Goal: Task Accomplishment & Management: Manage account settings

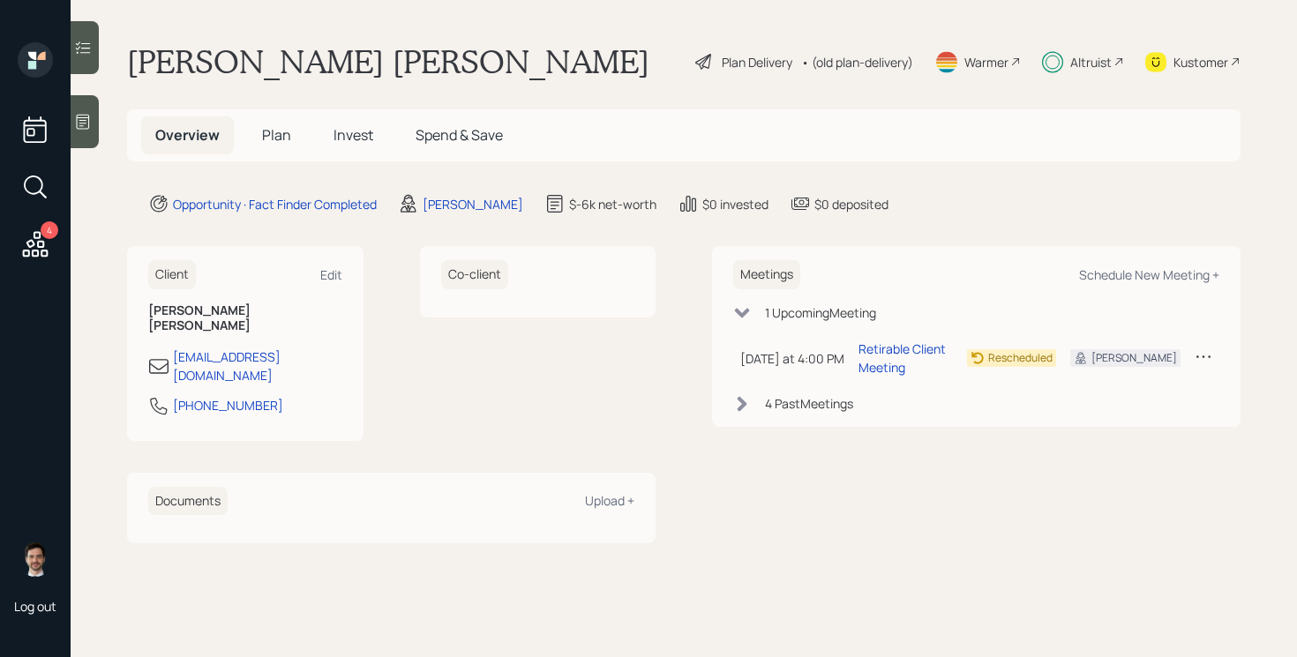
click at [739, 59] on div "Plan Delivery" at bounding box center [757, 62] width 71 height 19
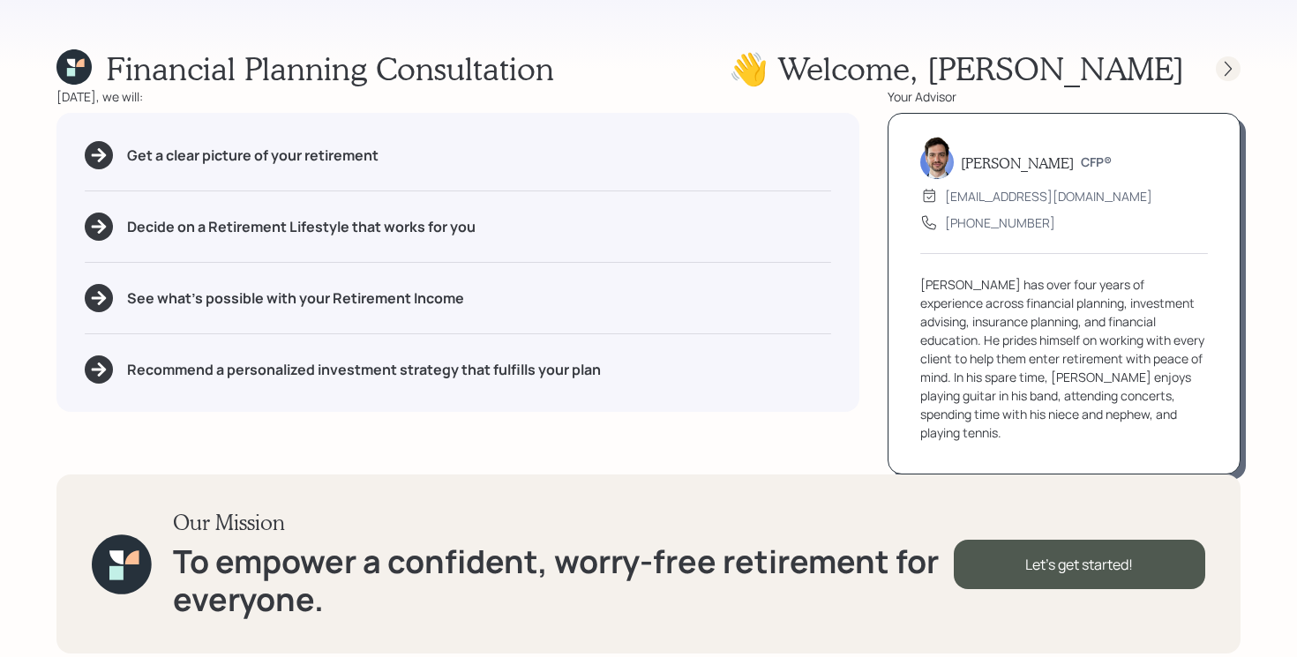
click at [1237, 67] on div at bounding box center [1228, 68] width 25 height 25
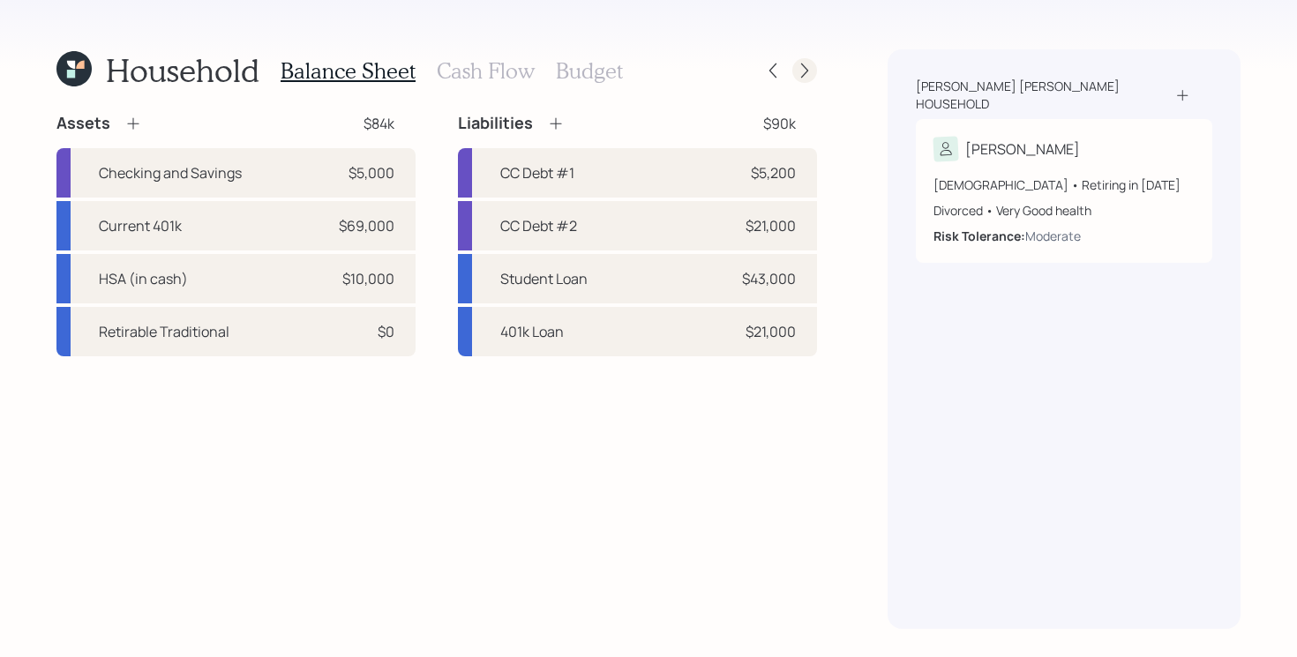
click at [811, 70] on icon at bounding box center [805, 71] width 18 height 18
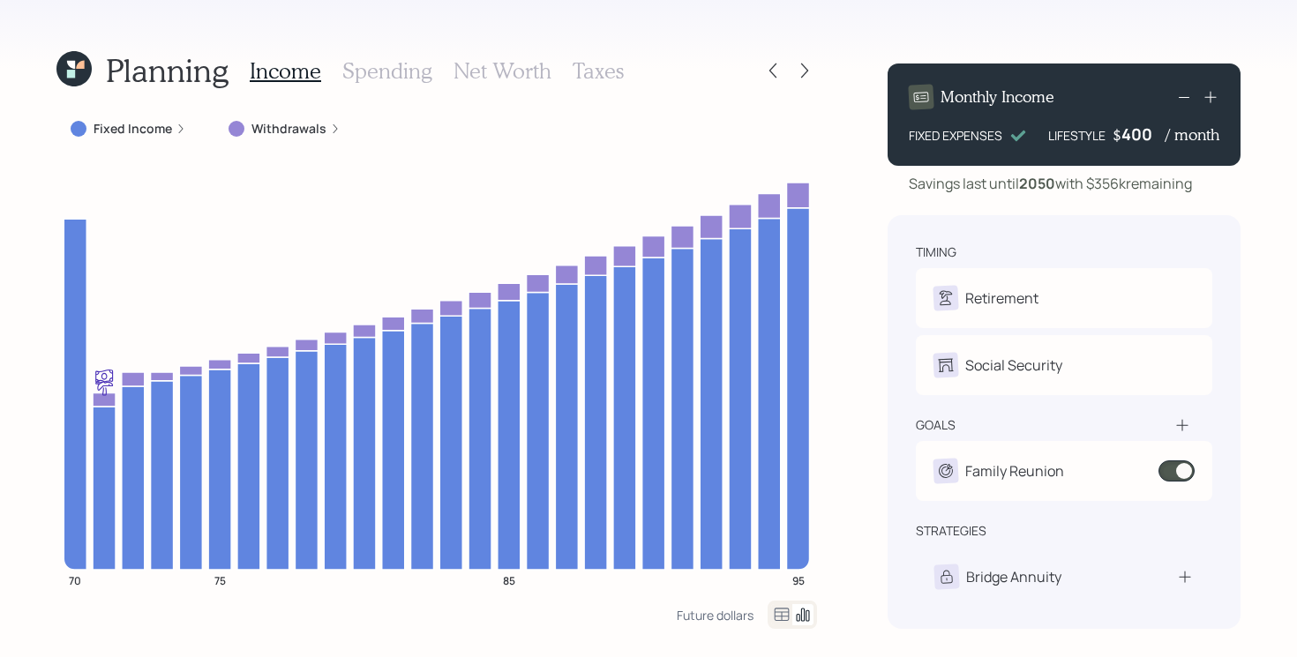
click at [77, 76] on icon at bounding box center [73, 68] width 35 height 35
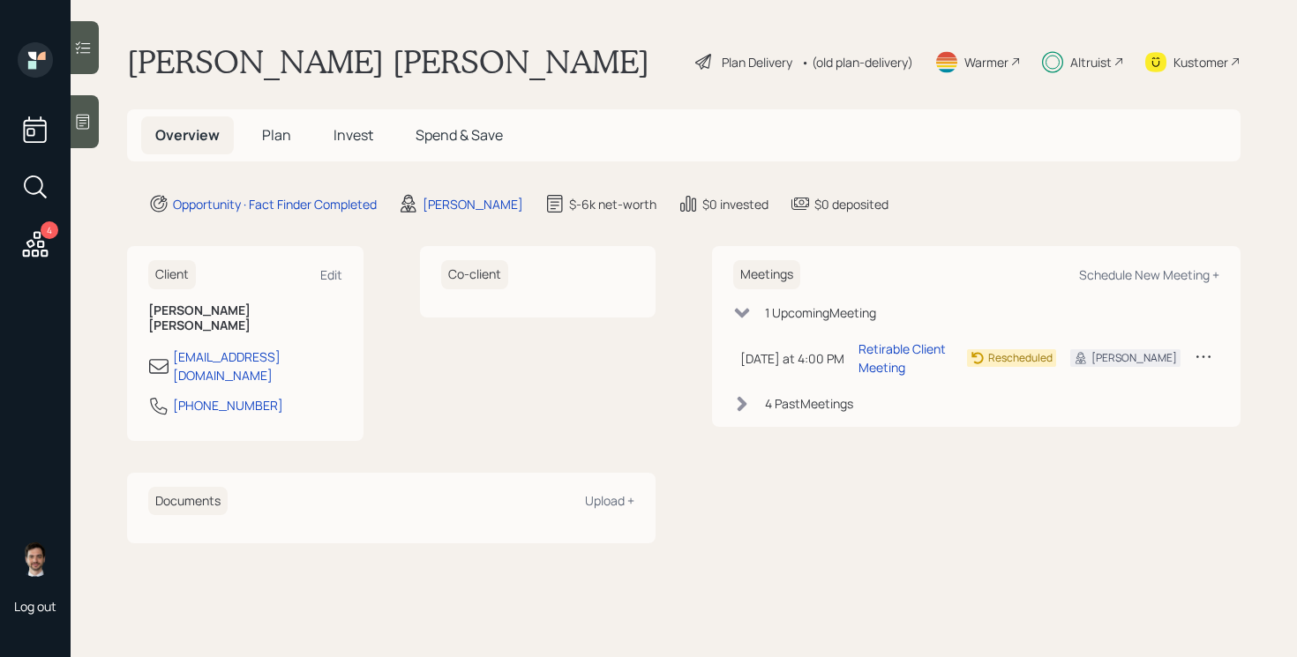
click at [273, 146] on h5 "Plan" at bounding box center [276, 135] width 57 height 38
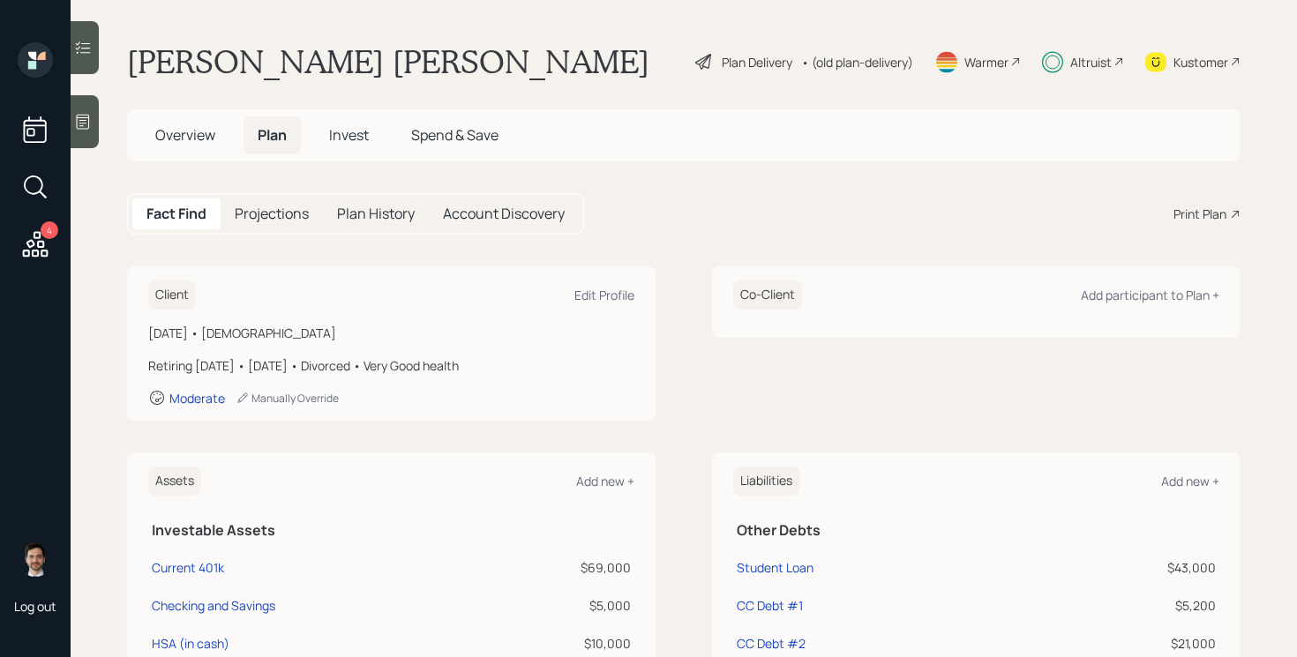
click at [741, 59] on div "Plan Delivery" at bounding box center [757, 62] width 71 height 19
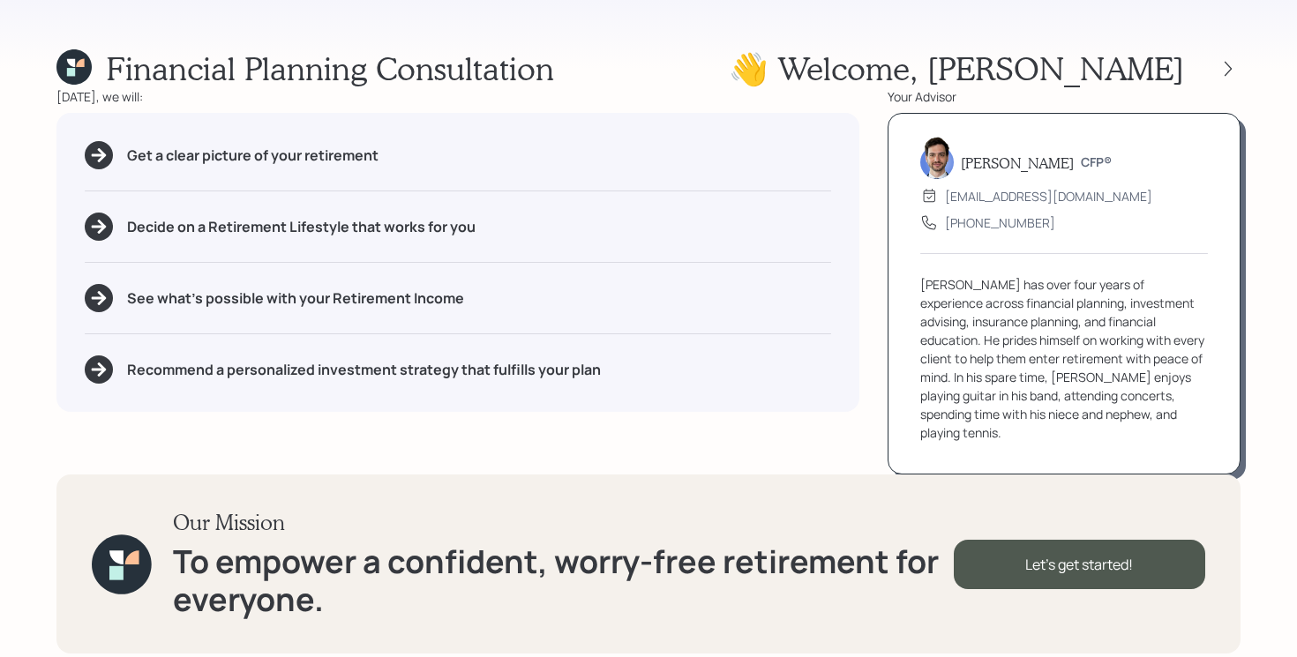
click at [1218, 80] on div "👋 Welcome , [PERSON_NAME]" at bounding box center [985, 68] width 512 height 38
click at [1229, 71] on icon at bounding box center [1227, 68] width 7 height 15
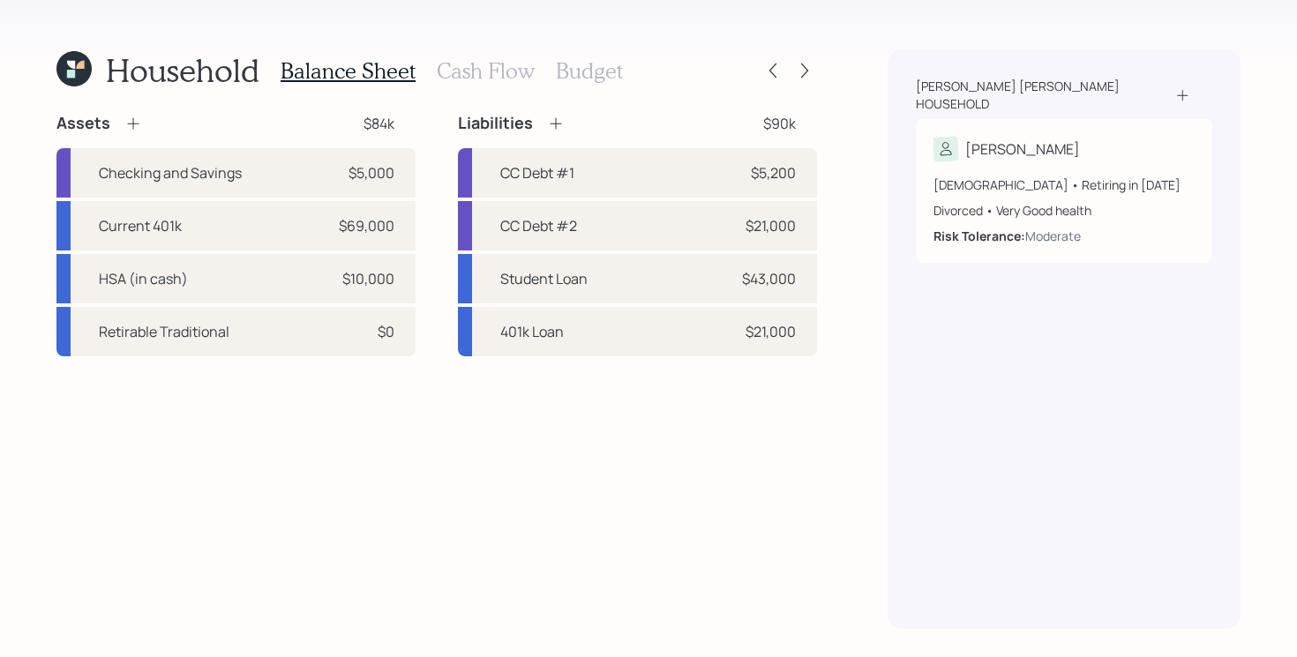
click at [494, 67] on h3 "Cash Flow" at bounding box center [486, 71] width 98 height 26
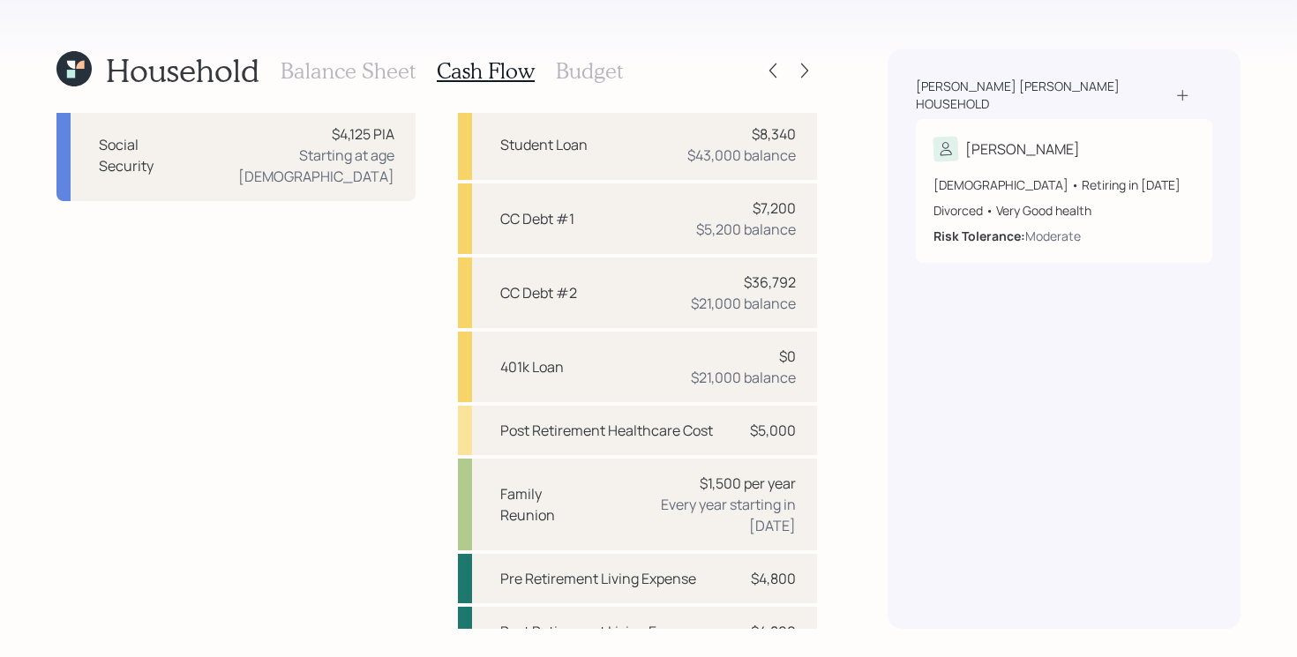
scroll to position [88, 0]
click at [619, 229] on div "CC Debt #1 $7,200 $5,200 balance" at bounding box center [637, 220] width 359 height 71
select select "credit_card"
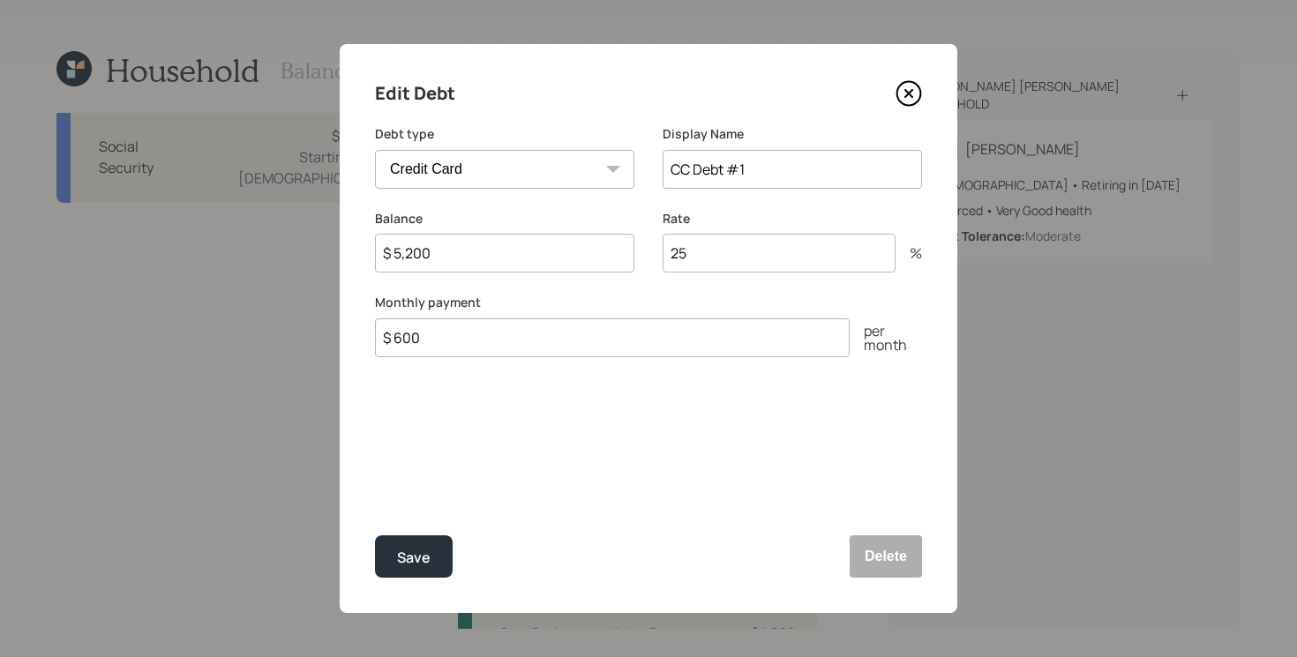
click at [478, 261] on input "$ 5,200" at bounding box center [504, 253] width 259 height 39
click at [909, 96] on icon at bounding box center [908, 93] width 26 height 26
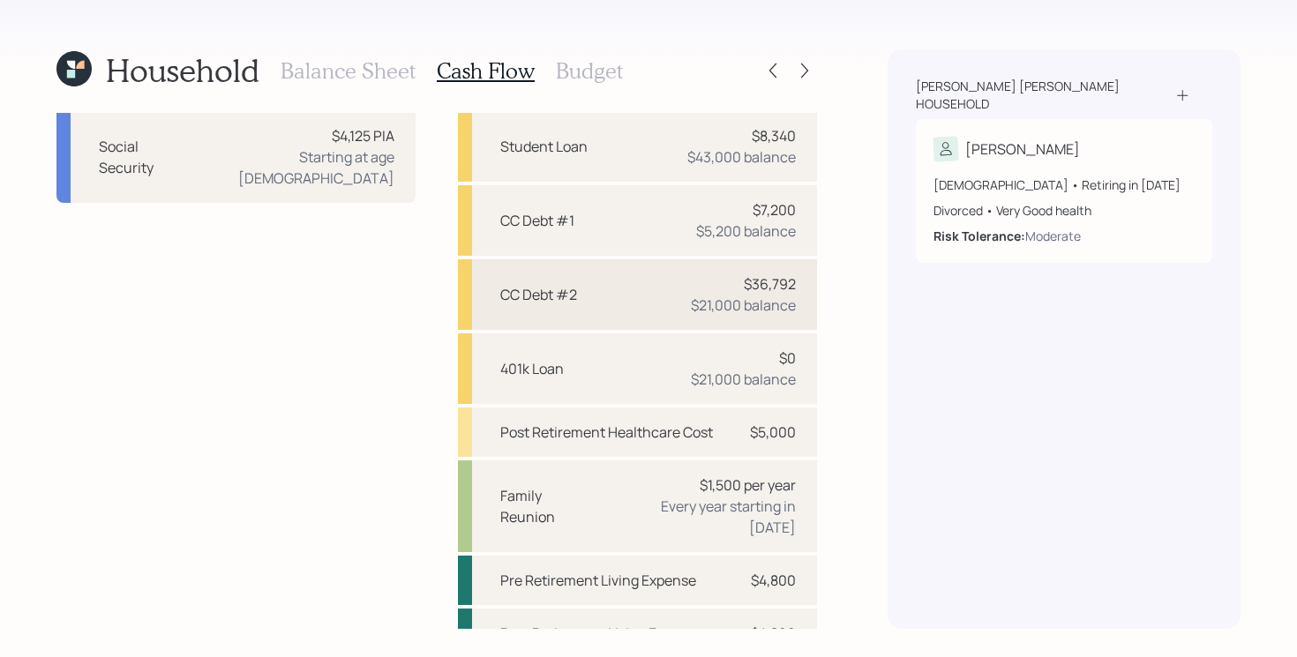
click at [624, 307] on div "CC Debt #2 $36,792 $21,000 balance" at bounding box center [637, 294] width 359 height 71
select select "credit_card"
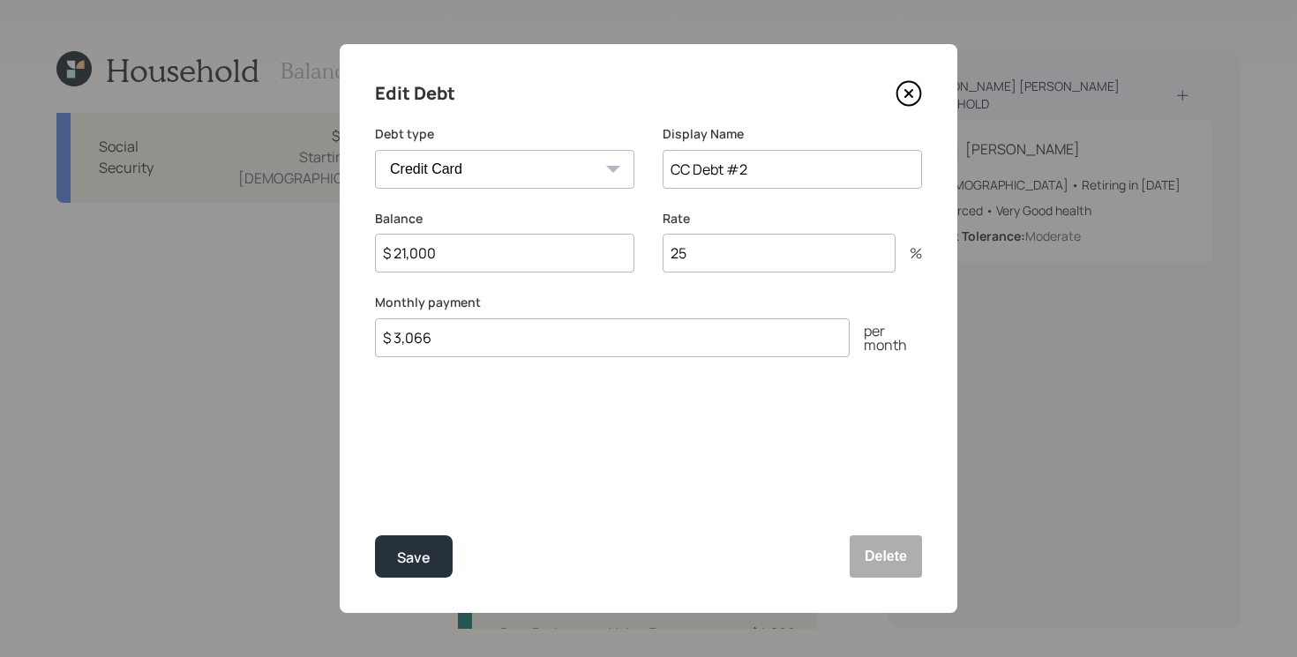
click at [914, 88] on icon at bounding box center [908, 93] width 26 height 26
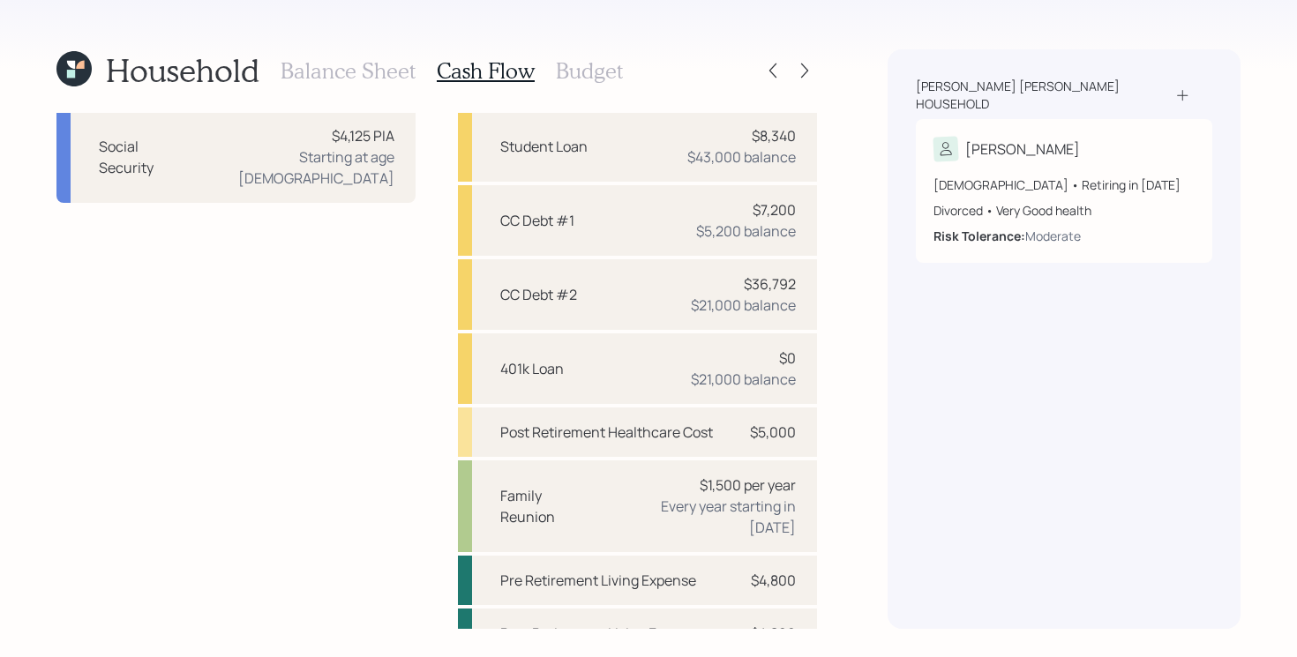
click at [346, 417] on div "Income [DEMOGRAPHIC_DATA] work $136,000 Social Security $4,125 PIA Starting at …" at bounding box center [235, 341] width 359 height 633
click at [406, 438] on div "Income [DEMOGRAPHIC_DATA] work $136,000 Social Security $4,125 PIA Starting at …" at bounding box center [235, 341] width 359 height 633
click at [355, 82] on h3 "Balance Sheet" at bounding box center [348, 71] width 135 height 26
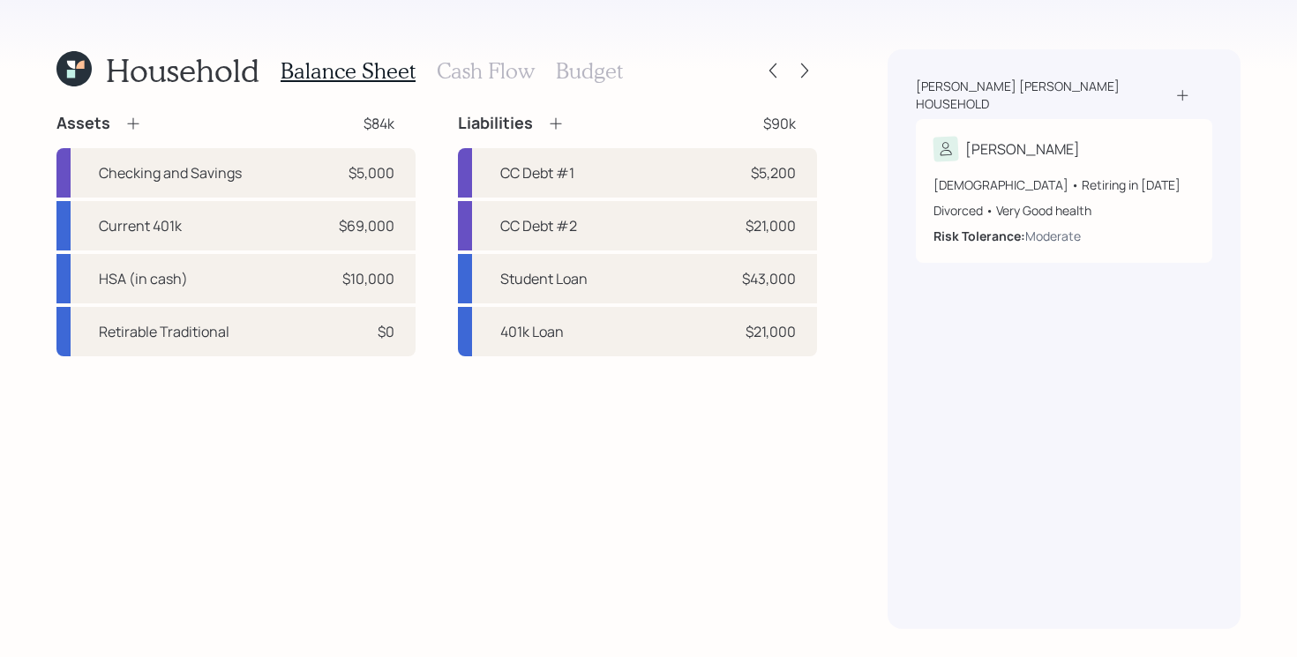
click at [475, 477] on div "Assets $84k Checking and Savings $5,000 Current 401k $69,000 HSA (in cash) $10,…" at bounding box center [436, 371] width 760 height 516
click at [423, 363] on div "Assets $84k Checking and Savings $5,000 Current 401k $69,000 HSA (in cash) $10,…" at bounding box center [436, 371] width 760 height 516
click at [438, 225] on div "Assets $84k Checking and Savings $5,000 Current 401k $69,000 HSA (in cash) $10,…" at bounding box center [436, 234] width 760 height 243
click at [400, 437] on div "Assets $84k Checking and Savings $5,000 Current 401k $69,000 HSA (in cash) $10,…" at bounding box center [436, 371] width 760 height 516
click at [456, 65] on h3 "Cash Flow" at bounding box center [486, 71] width 98 height 26
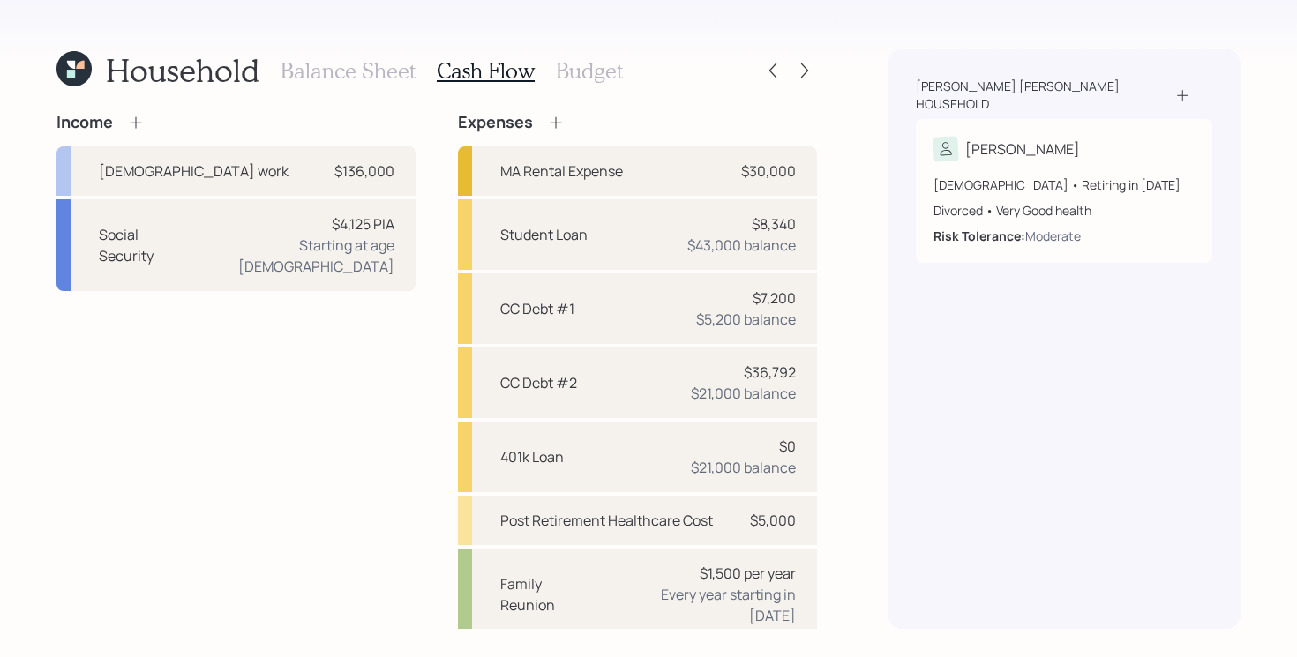
scroll to position [2, 0]
click at [812, 71] on icon at bounding box center [805, 71] width 18 height 18
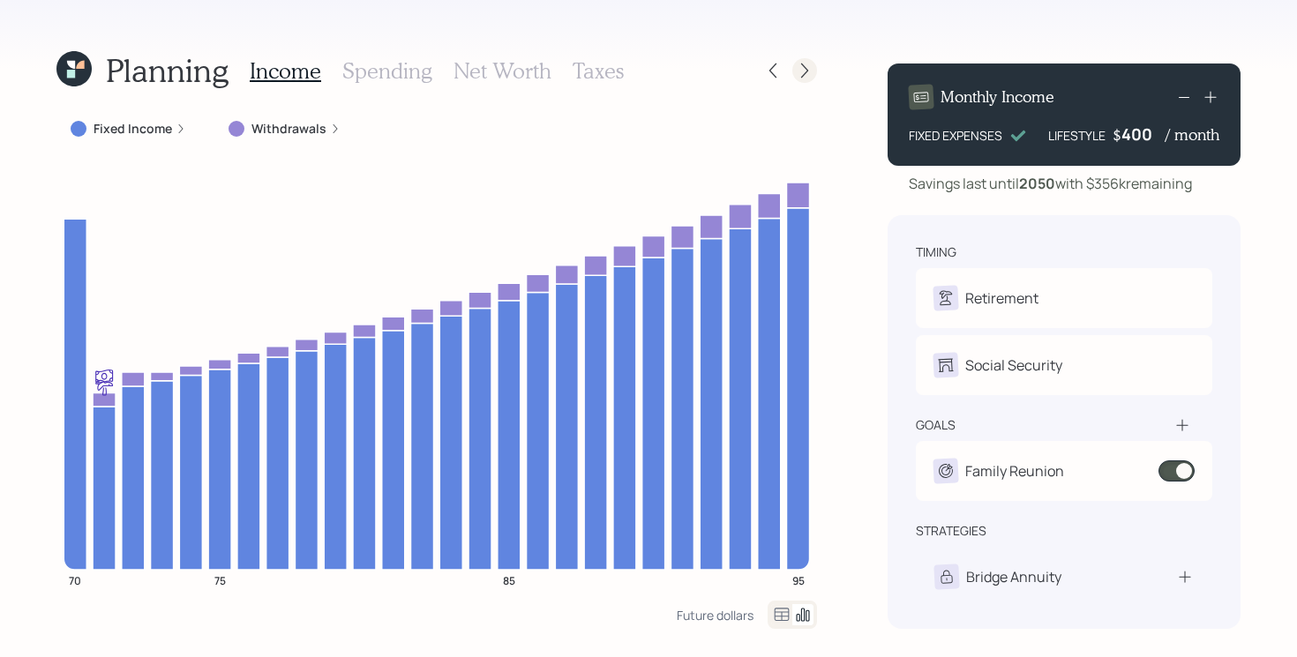
click at [798, 71] on icon at bounding box center [805, 71] width 18 height 18
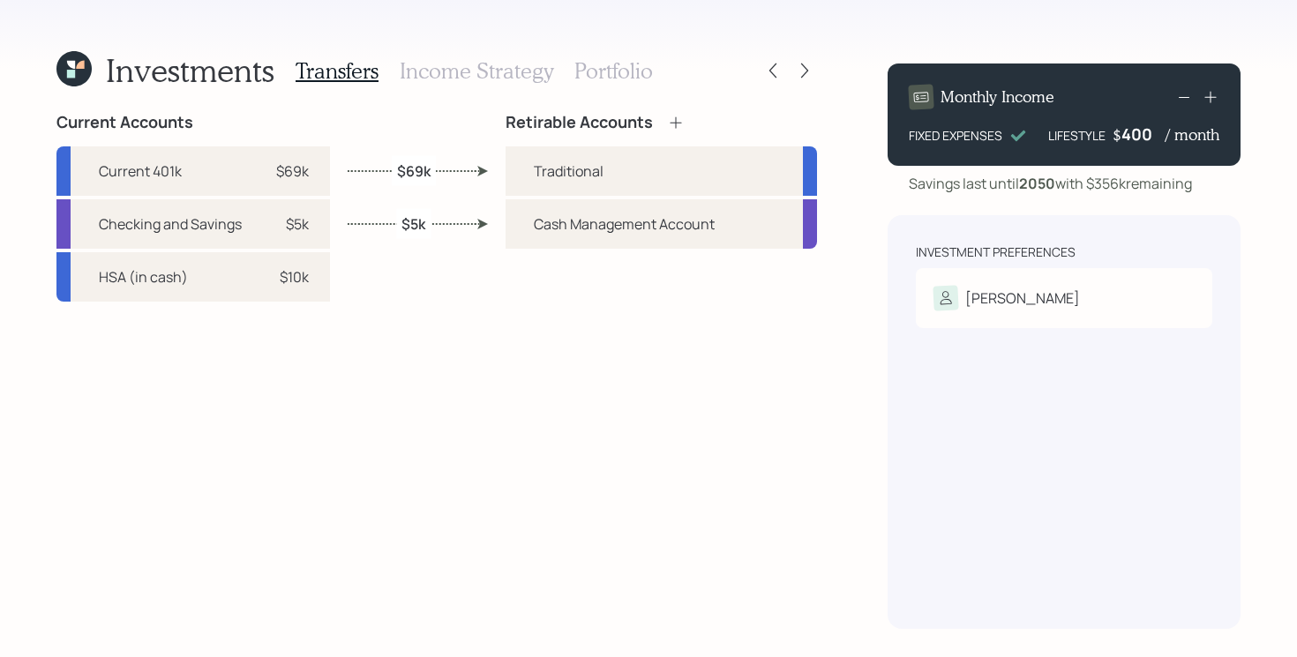
click at [583, 71] on h3 "Portfolio" at bounding box center [613, 71] width 79 height 26
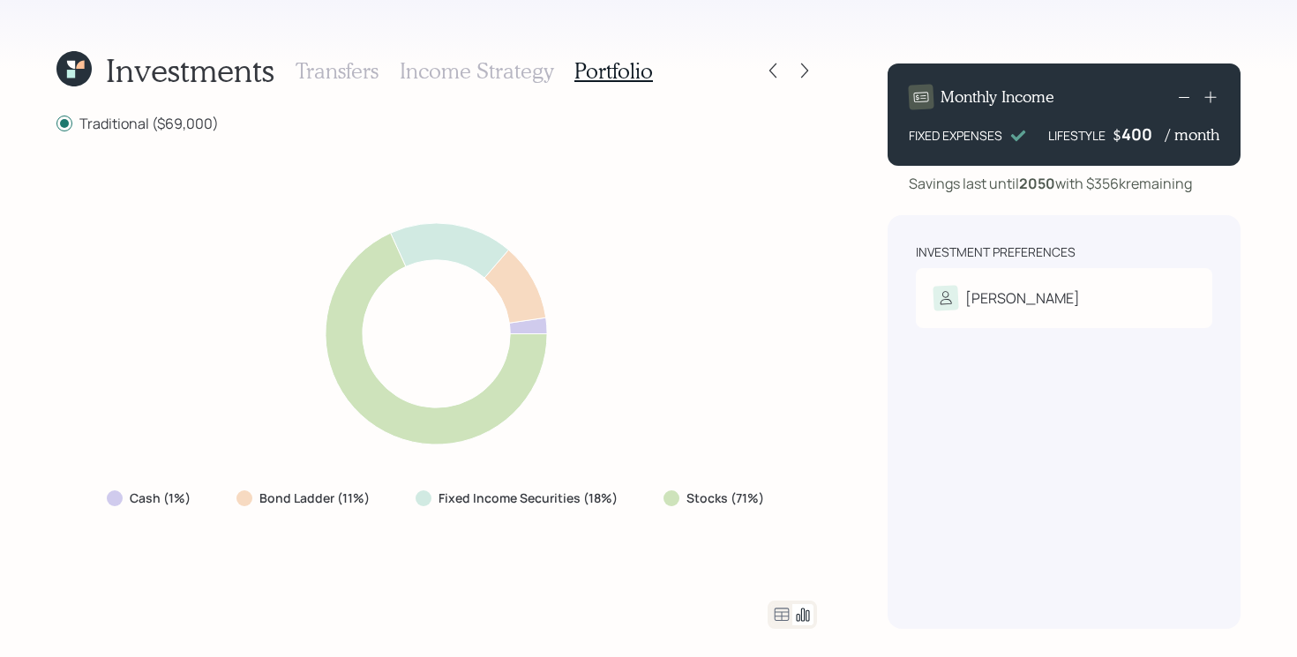
click at [610, 275] on icon at bounding box center [436, 333] width 456 height 255
click at [782, 71] on div at bounding box center [772, 70] width 25 height 25
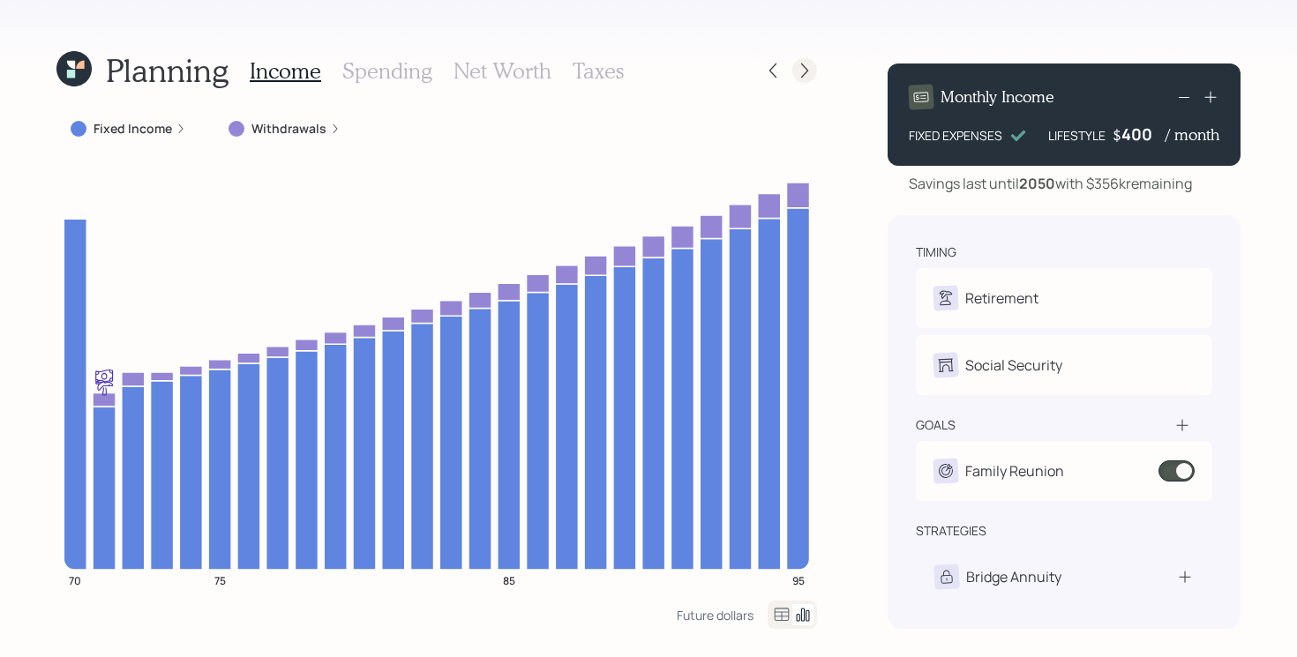
click at [811, 71] on icon at bounding box center [805, 71] width 18 height 18
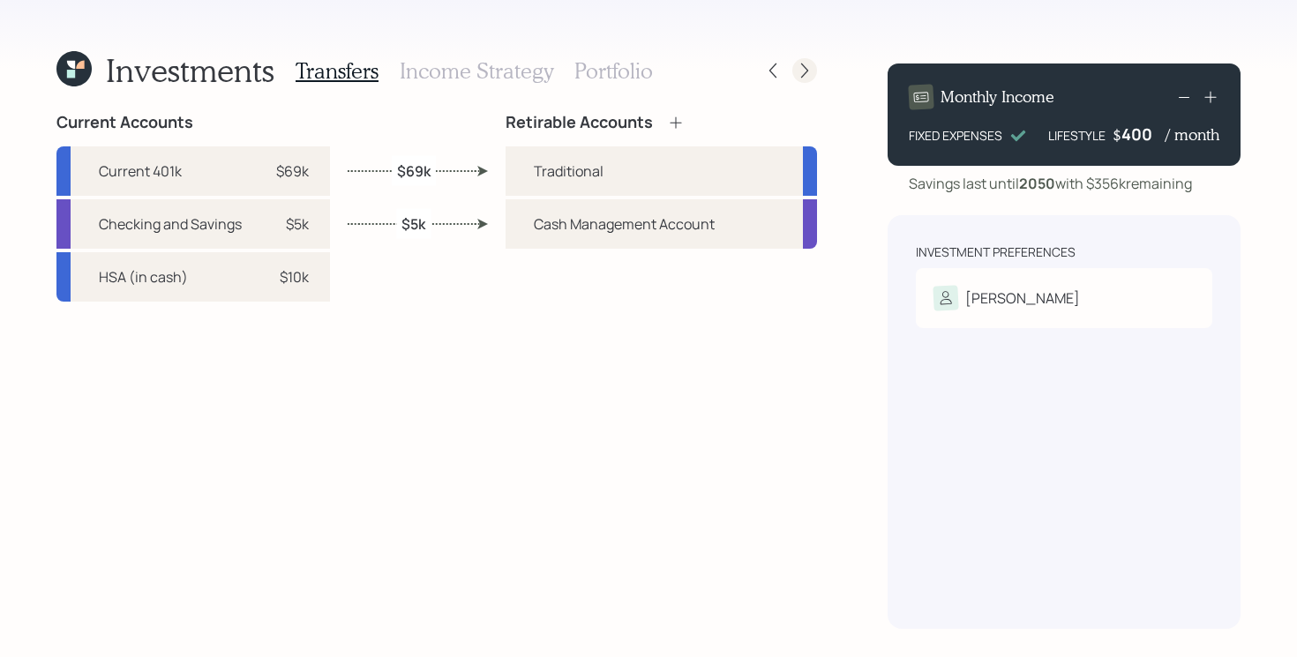
click at [808, 71] on icon at bounding box center [805, 71] width 18 height 18
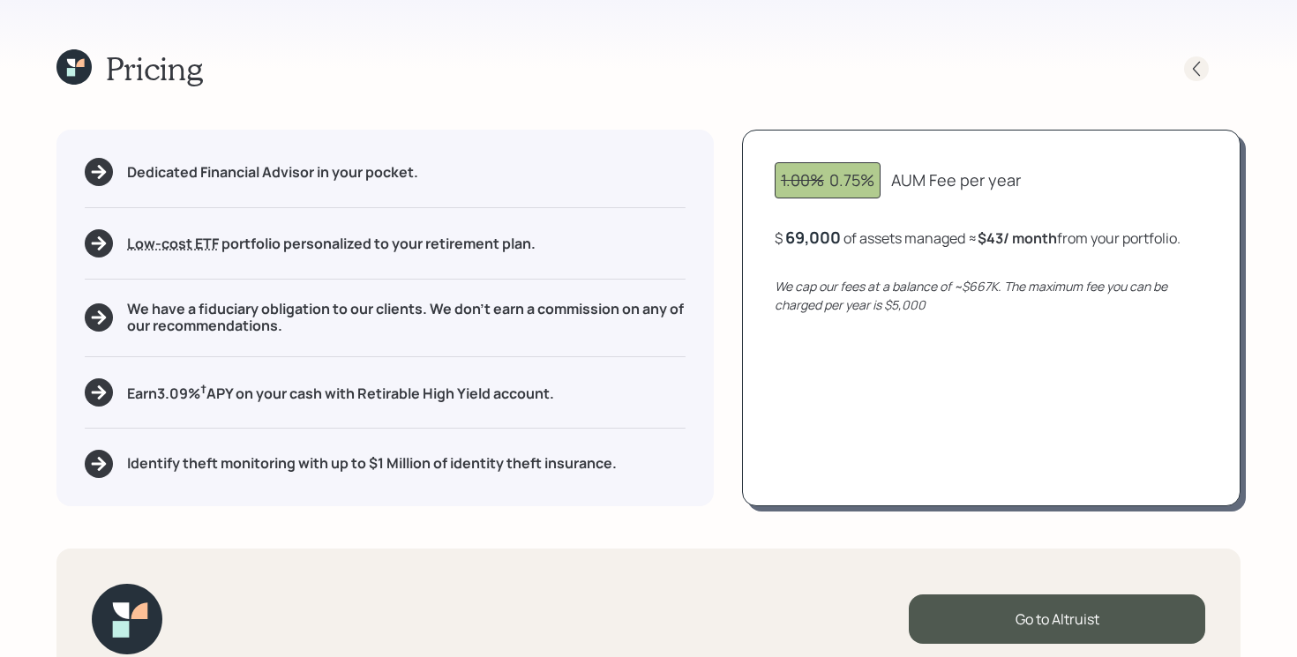
click at [1191, 71] on icon at bounding box center [1196, 69] width 18 height 18
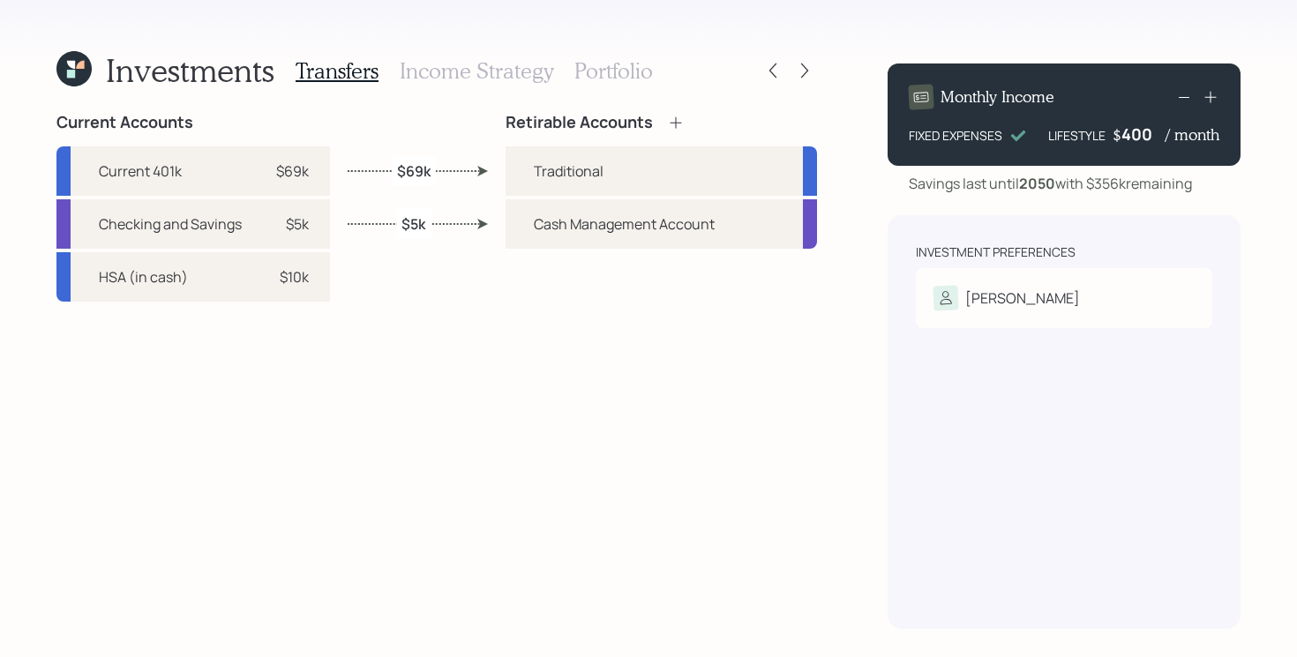
click at [861, 110] on div "Investments Transfers Income Strategy Portfolio Current Accounts Current 401k $…" at bounding box center [648, 328] width 1297 height 657
click at [774, 72] on icon at bounding box center [773, 71] width 18 height 18
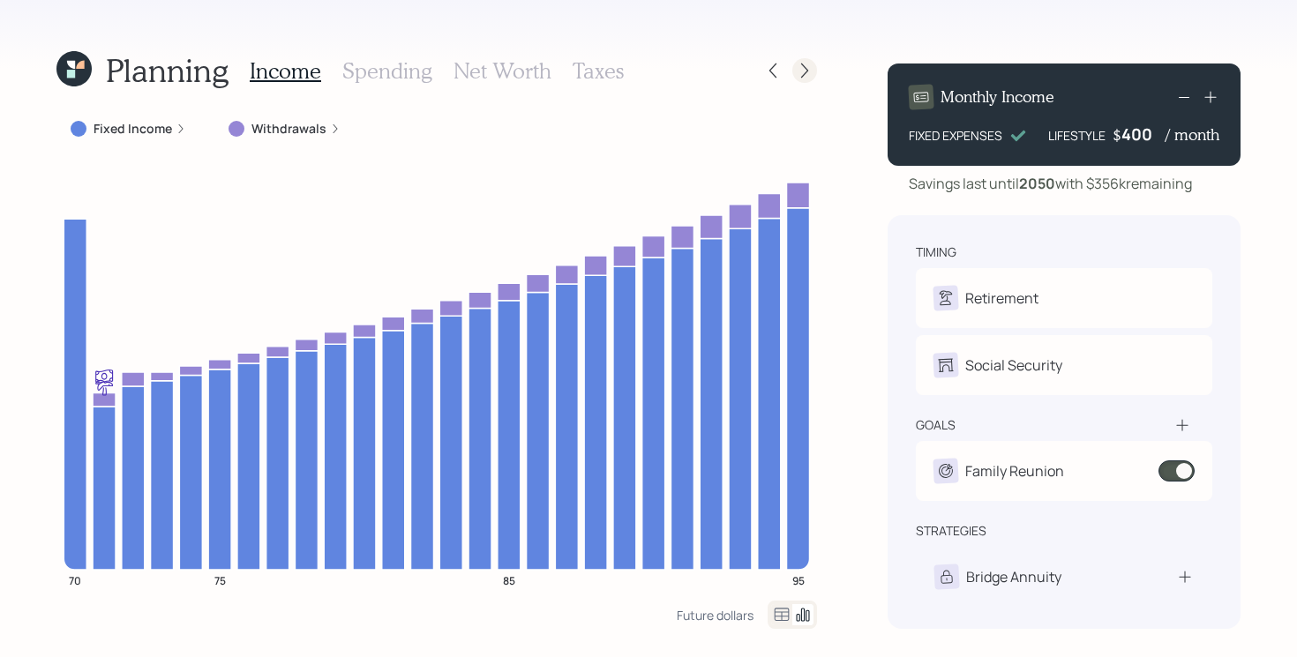
click at [799, 71] on icon at bounding box center [805, 71] width 18 height 18
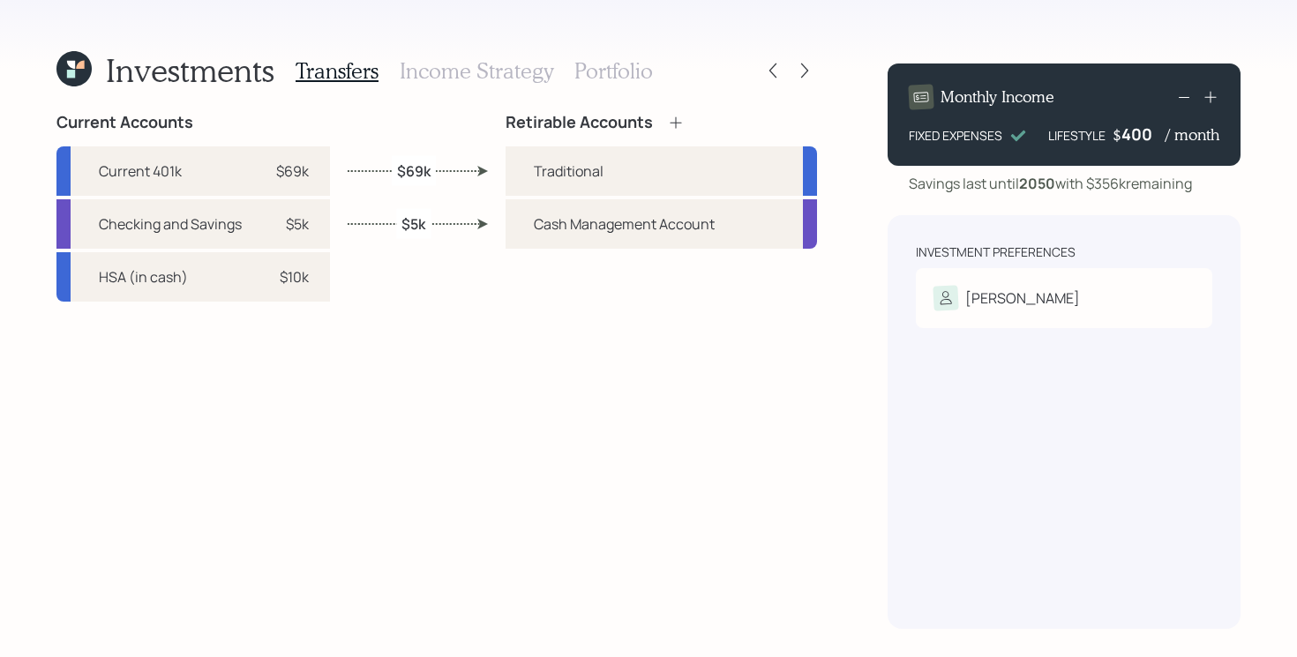
click at [597, 68] on h3 "Portfolio" at bounding box center [613, 71] width 79 height 26
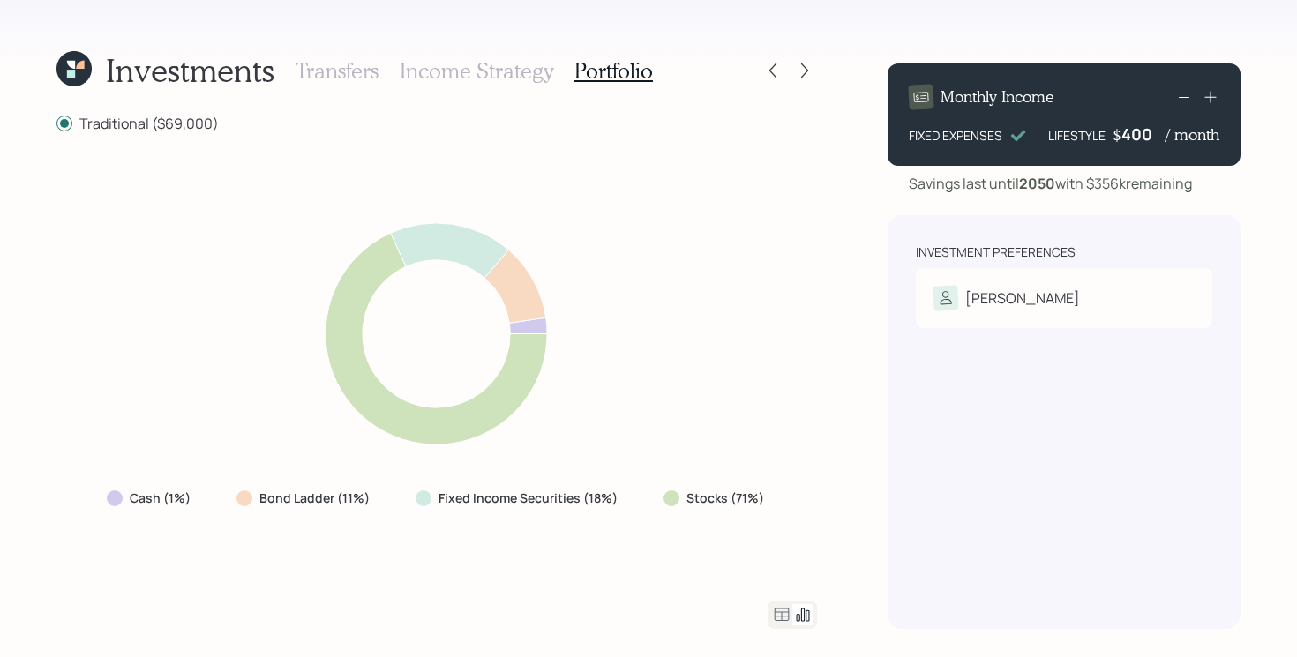
click at [502, 67] on h3 "Income Strategy" at bounding box center [476, 71] width 153 height 26
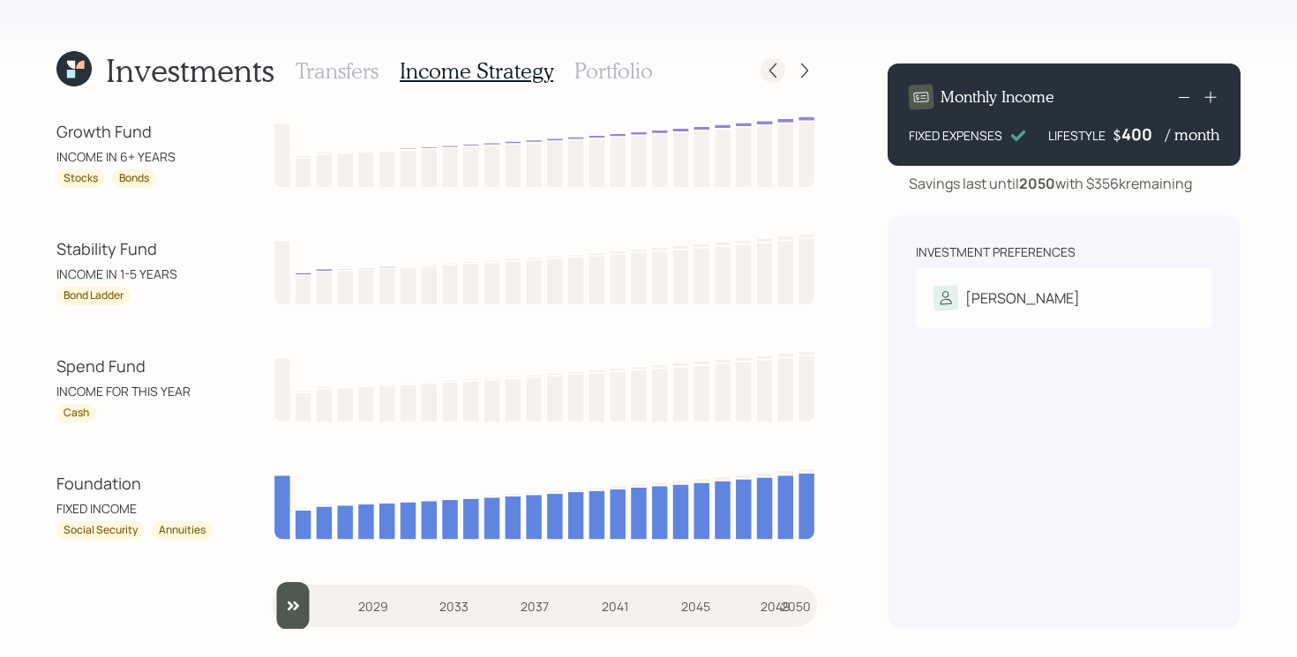
click at [780, 79] on icon at bounding box center [773, 71] width 18 height 18
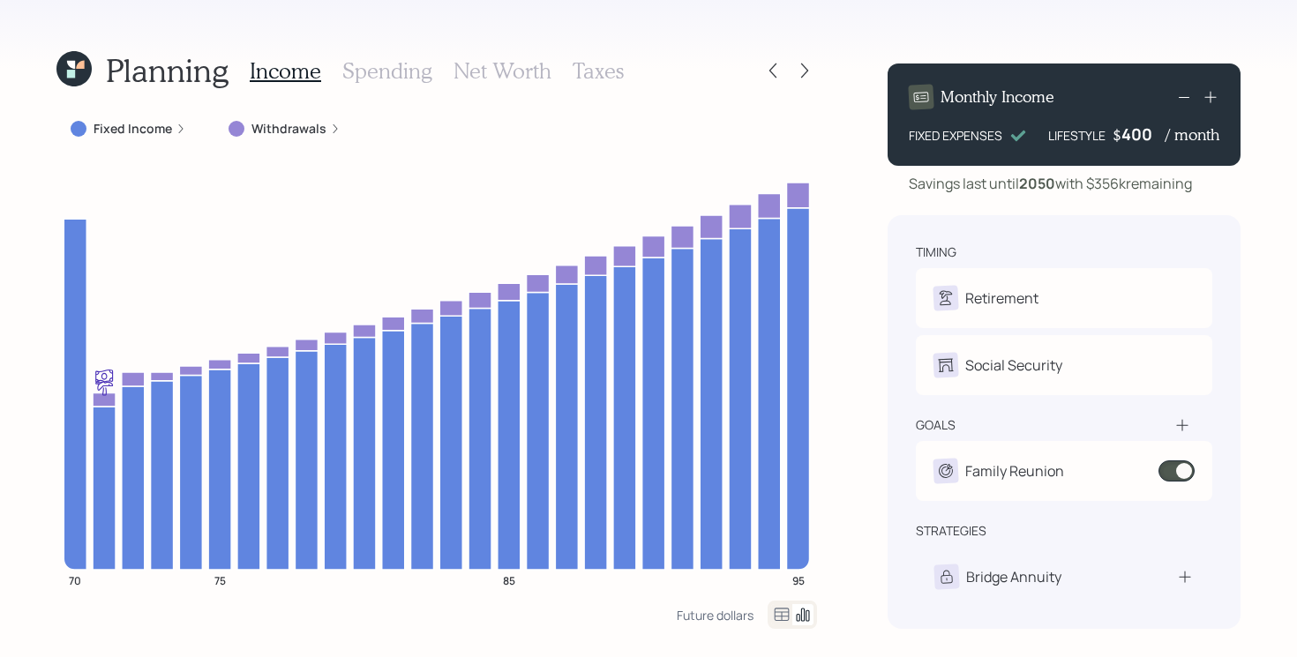
click at [277, 132] on label "Withdrawals" at bounding box center [288, 129] width 75 height 18
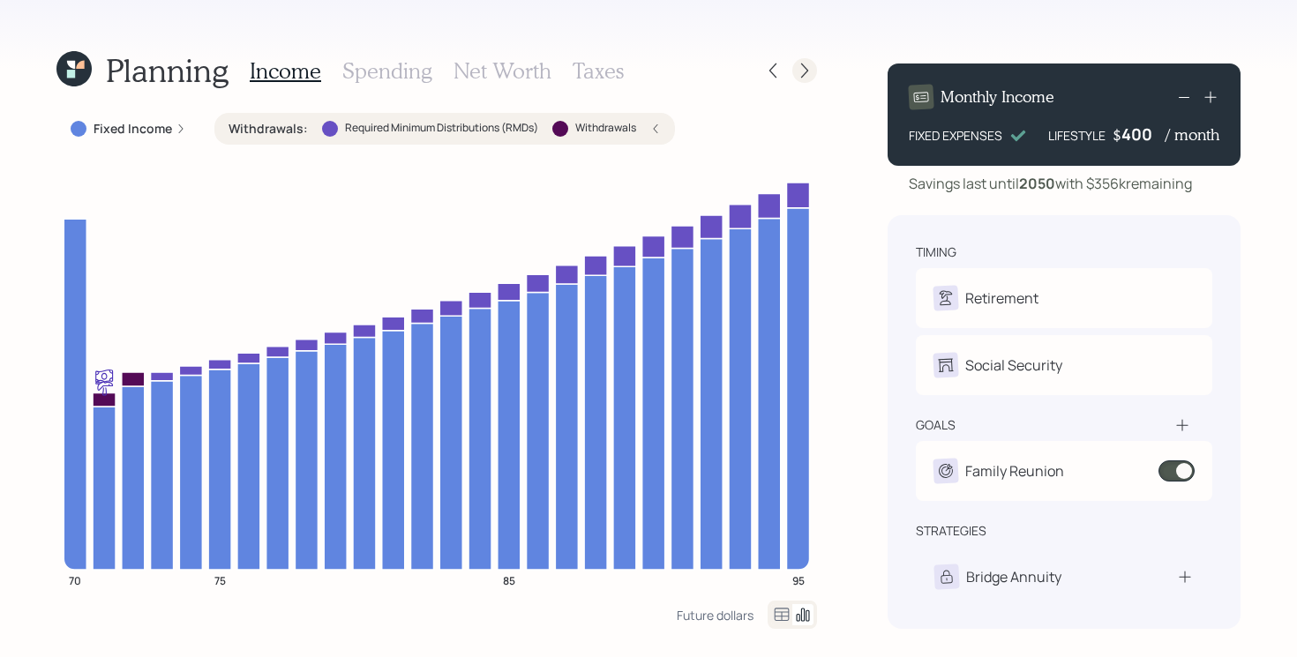
click at [812, 70] on icon at bounding box center [805, 71] width 18 height 18
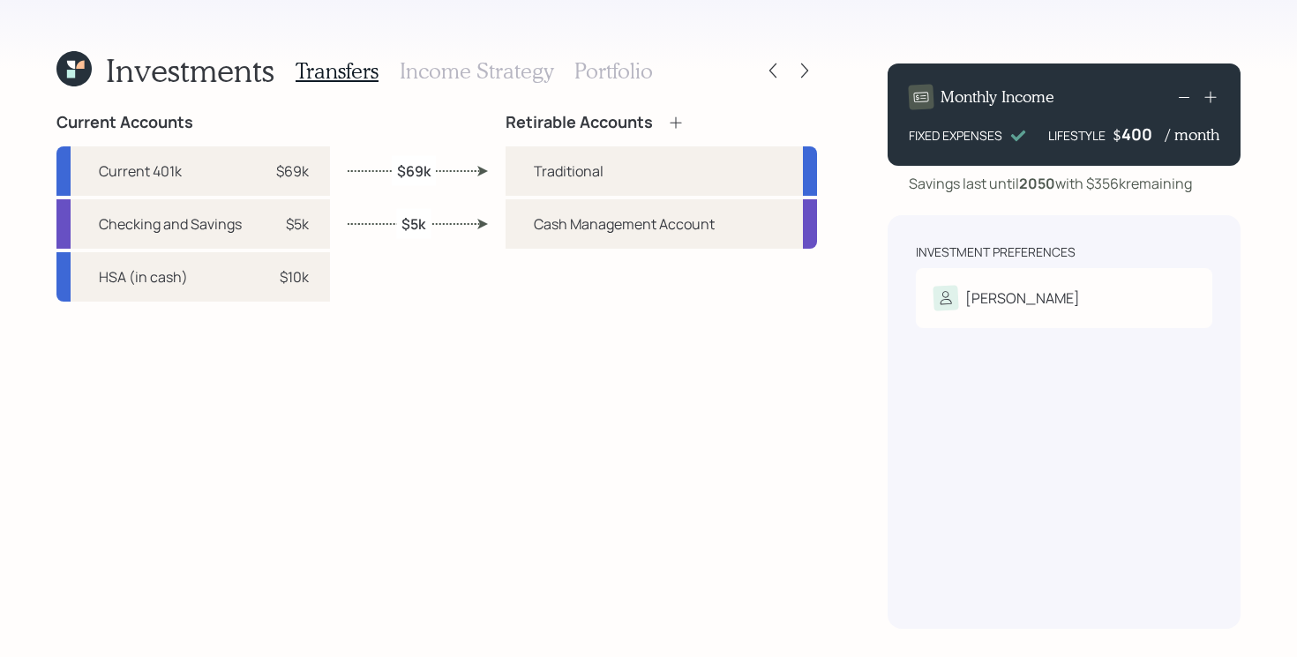
click at [604, 79] on h3 "Portfolio" at bounding box center [613, 71] width 79 height 26
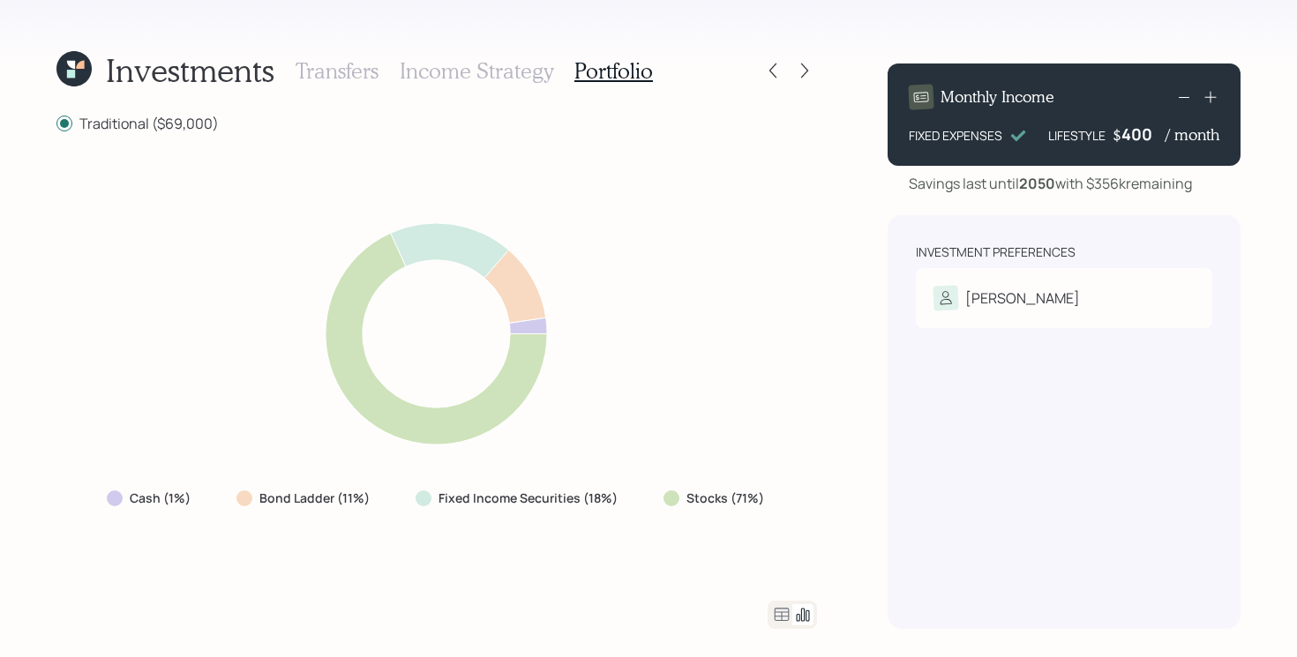
click at [785, 612] on icon at bounding box center [781, 614] width 21 height 21
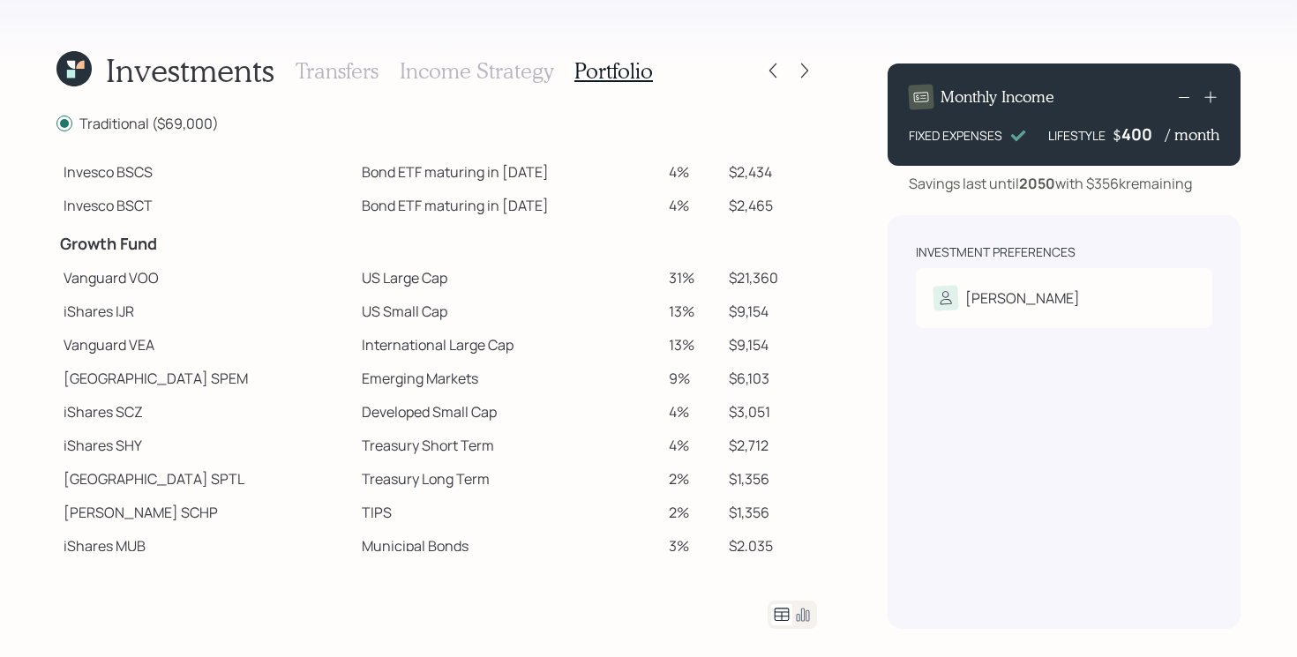
scroll to position [207, 0]
click at [73, 69] on icon at bounding box center [71, 65] width 8 height 8
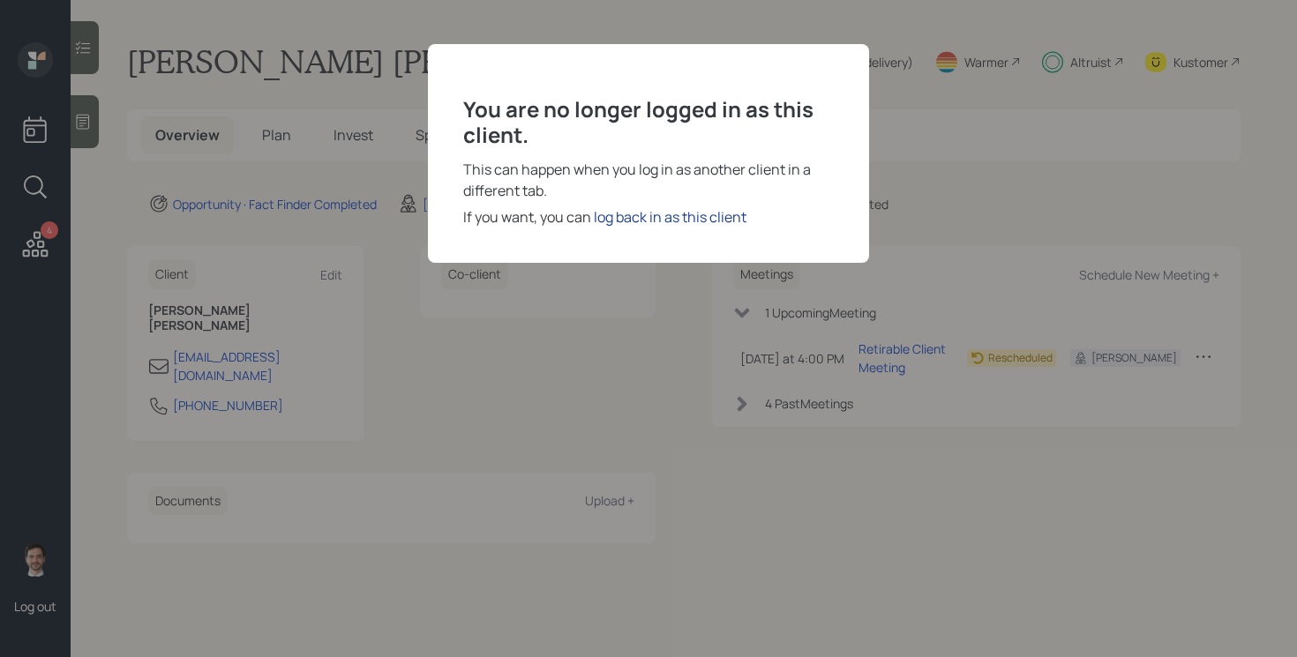
click at [703, 216] on div "log back in as this client" at bounding box center [670, 216] width 153 height 21
